Goal: Information Seeking & Learning: Learn about a topic

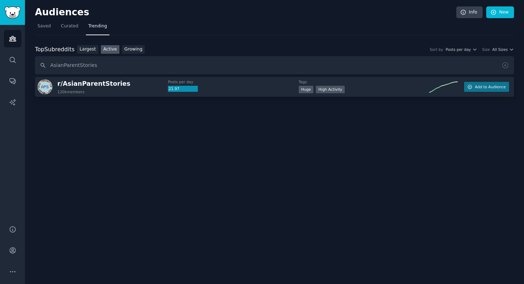
click at [79, 65] on input "AsianParentStories" at bounding box center [274, 65] width 479 height 18
click at [108, 47] on link "Active" at bounding box center [110, 49] width 19 height 9
click at [145, 45] on div "Top Subreddits Top Subreddits Largest Active Growing Sort by Posts per day Size…" at bounding box center [274, 86] width 479 height 102
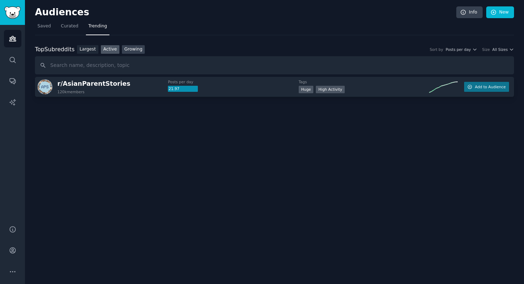
click at [140, 46] on link "Growing" at bounding box center [133, 49] width 23 height 9
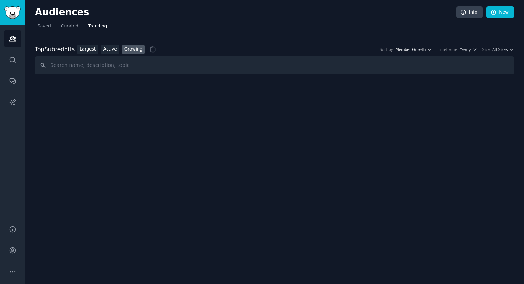
click at [431, 49] on icon "button" at bounding box center [429, 49] width 5 height 5
click at [475, 48] on icon "button" at bounding box center [474, 49] width 5 height 5
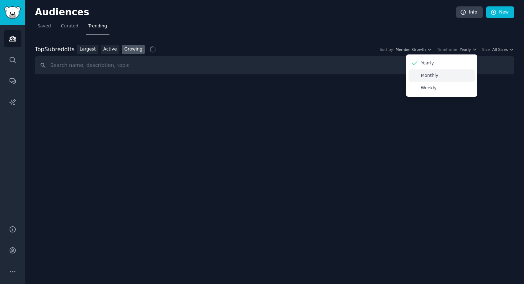
click at [437, 74] on p "Monthly" at bounding box center [429, 76] width 17 height 6
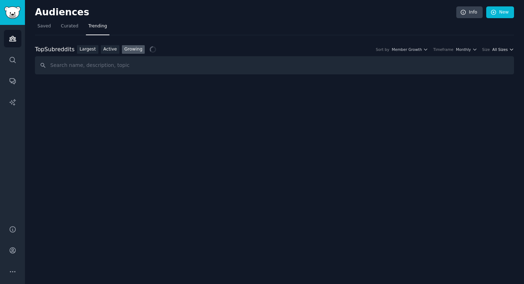
click at [511, 48] on icon "button" at bounding box center [511, 49] width 5 height 5
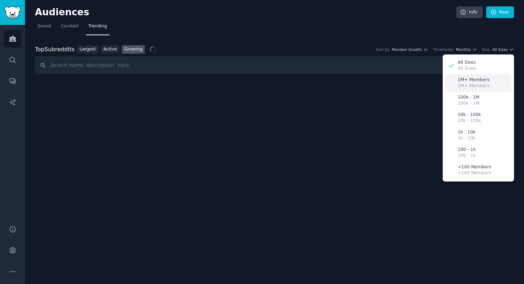
click at [475, 79] on p "1M+ Members" at bounding box center [473, 80] width 32 height 6
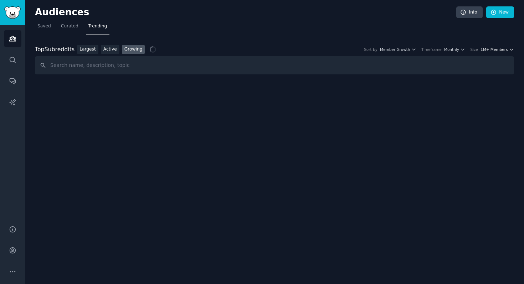
click at [501, 50] on span "1M+ Members" at bounding box center [493, 49] width 27 height 5
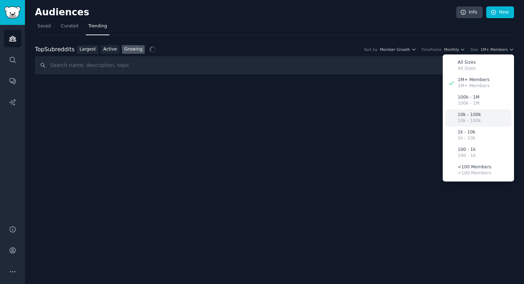
click at [474, 115] on p "10k - 100k" at bounding box center [468, 115] width 23 height 6
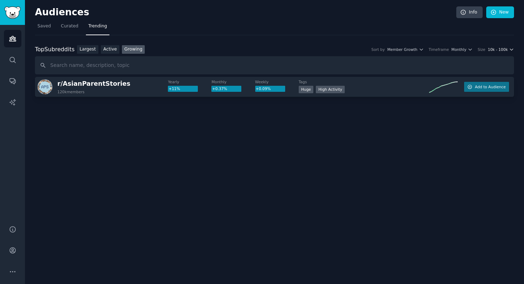
click at [509, 47] on icon "button" at bounding box center [511, 49] width 5 height 5
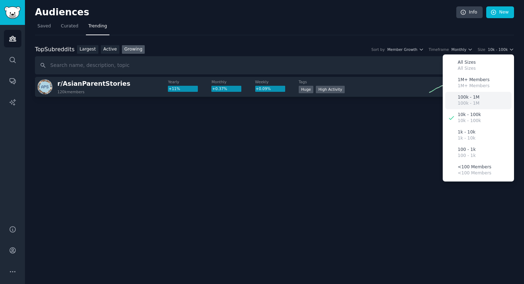
click at [490, 98] on div "100k - 1M 100k - 1M" at bounding box center [478, 100] width 66 height 17
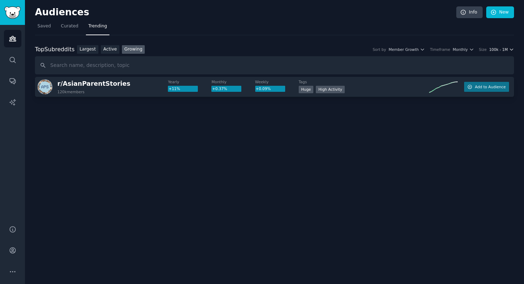
click at [509, 48] on icon "button" at bounding box center [511, 49] width 5 height 5
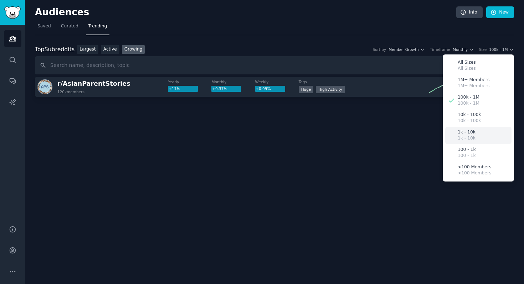
click at [476, 133] on div "1k - 10k 1k - 10k" at bounding box center [478, 135] width 66 height 17
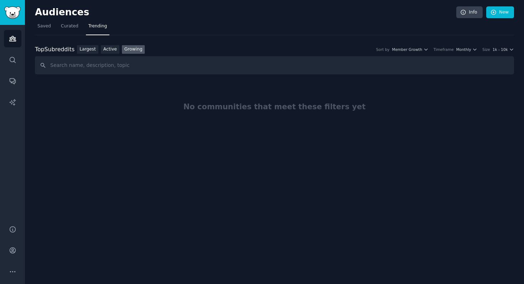
click at [480, 46] on div "Top Subreddits Top Subreddits Largest Active Growing Sort by Member Growth Time…" at bounding box center [274, 49] width 479 height 9
click at [475, 48] on icon "button" at bounding box center [474, 49] width 5 height 5
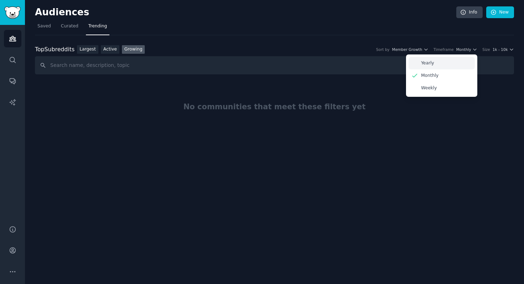
click at [453, 60] on div "Yearly" at bounding box center [441, 63] width 66 height 12
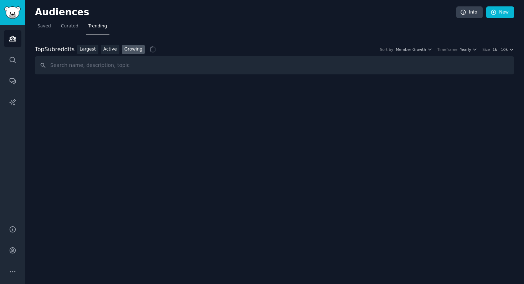
click at [512, 49] on icon "button" at bounding box center [511, 49] width 3 height 1
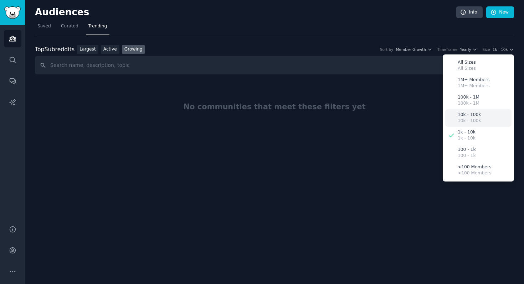
click at [477, 119] on p "10k - 100k" at bounding box center [468, 121] width 23 height 6
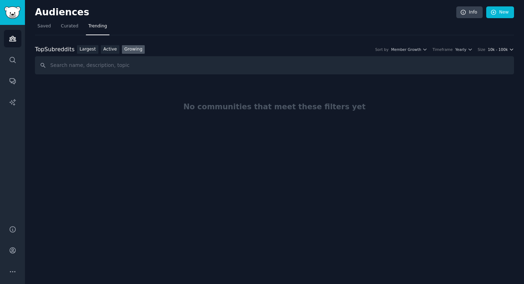
click at [509, 47] on icon "button" at bounding box center [511, 49] width 5 height 5
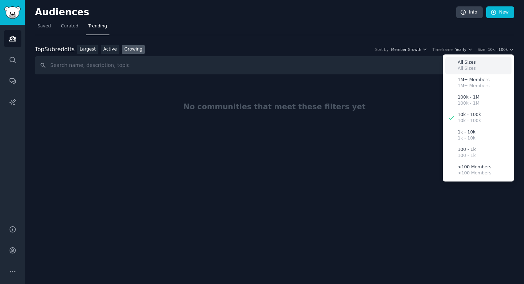
click at [484, 65] on div "All Sizes All Sizes" at bounding box center [478, 65] width 66 height 17
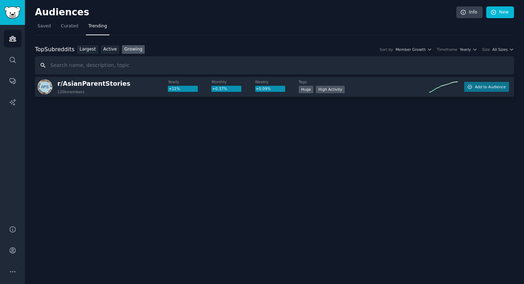
click at [129, 67] on input "text" at bounding box center [274, 65] width 479 height 18
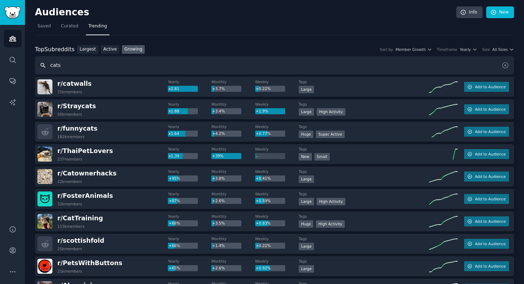
click at [187, 68] on input "cats" at bounding box center [274, 65] width 479 height 18
type input "stories"
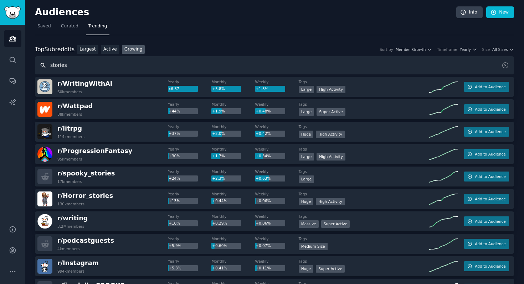
scroll to position [11, 0]
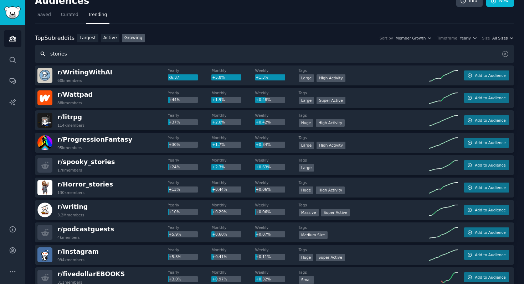
click at [510, 38] on icon "button" at bounding box center [511, 38] width 5 height 5
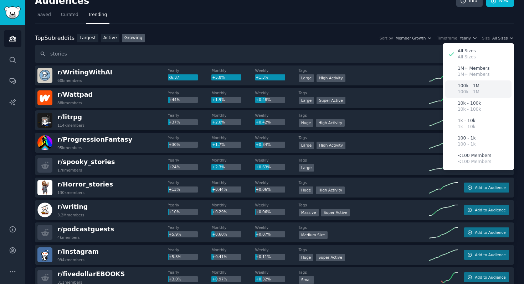
click at [470, 92] on p "100k - 1M" at bounding box center [468, 92] width 22 height 6
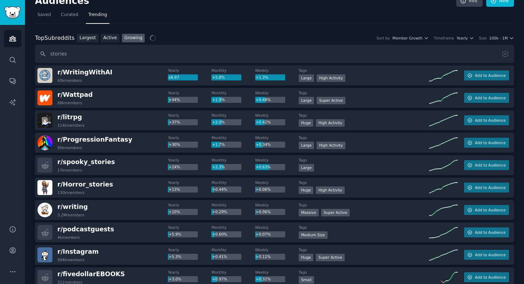
scroll to position [0, 0]
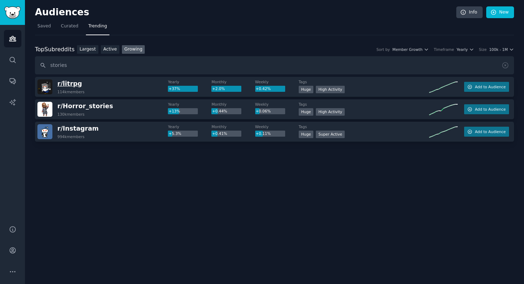
click at [69, 84] on span "r/ litrpg" at bounding box center [69, 83] width 25 height 7
